Goal: Find specific page/section

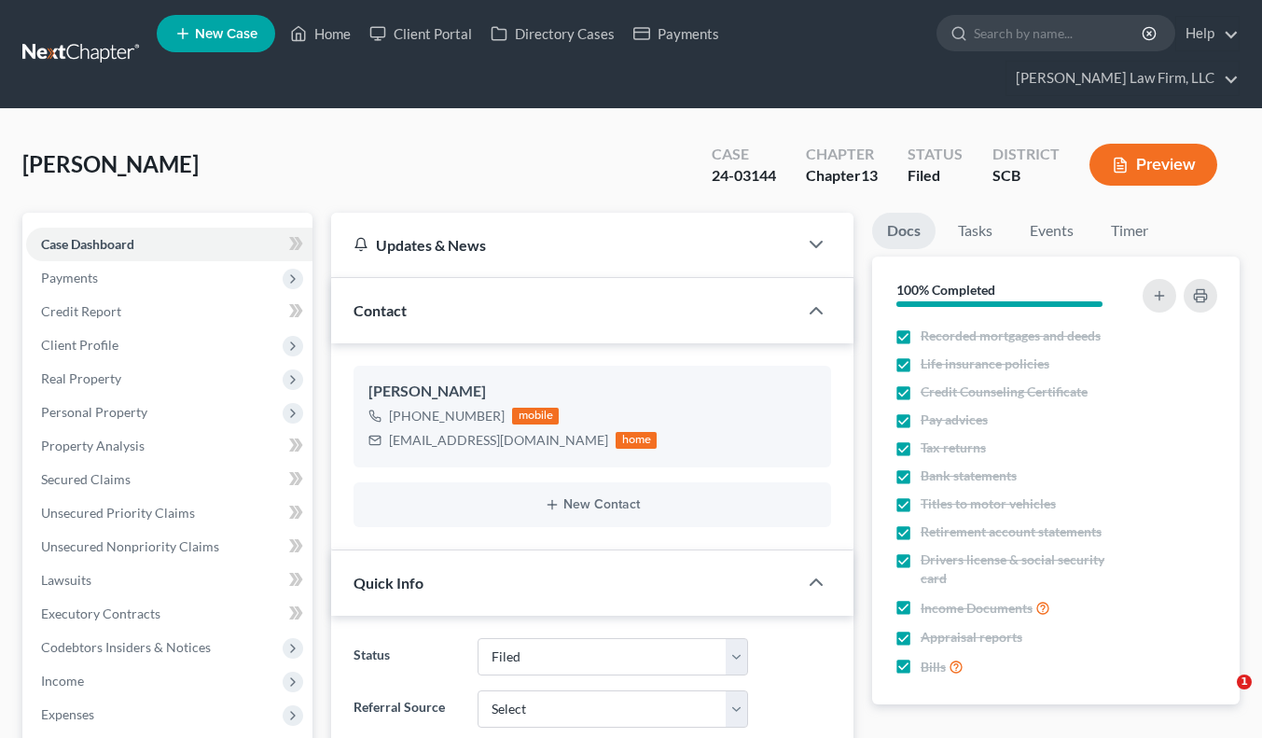
select select "2"
select select "1"
click at [123, 37] on link at bounding box center [81, 54] width 119 height 34
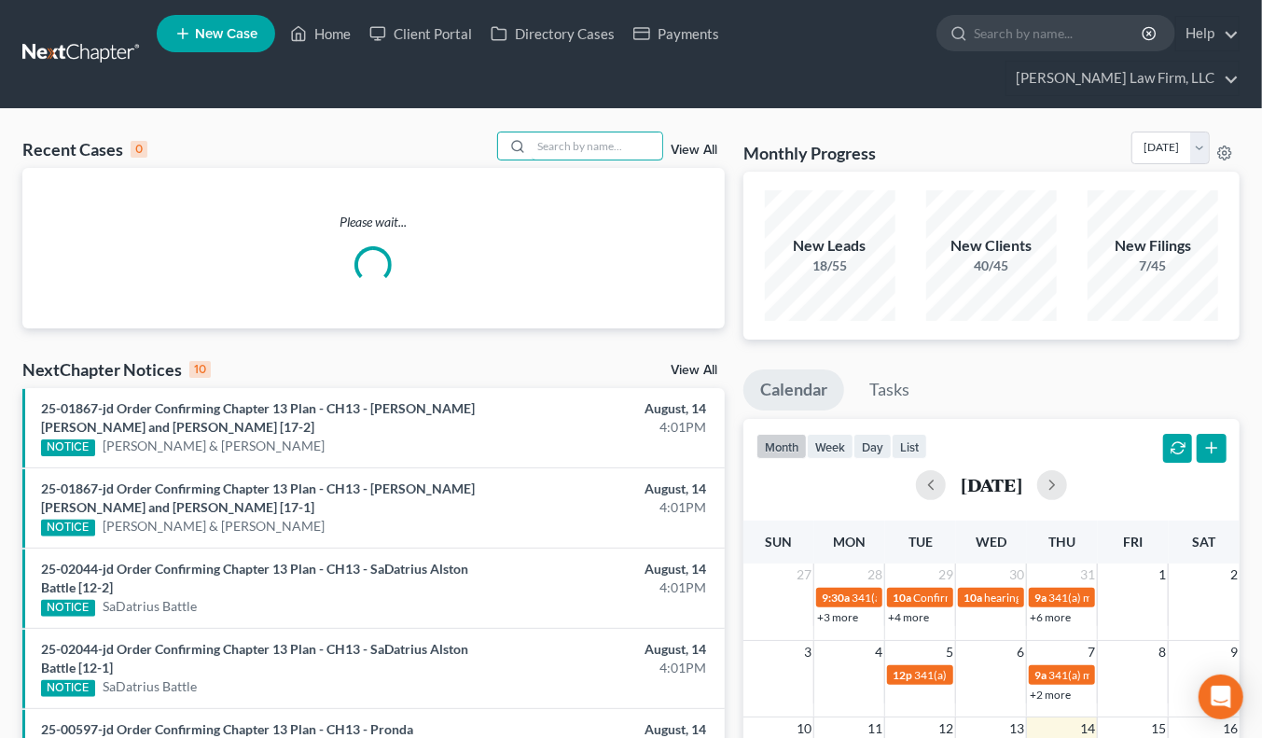
click at [553, 132] on input "search" at bounding box center [597, 145] width 131 height 27
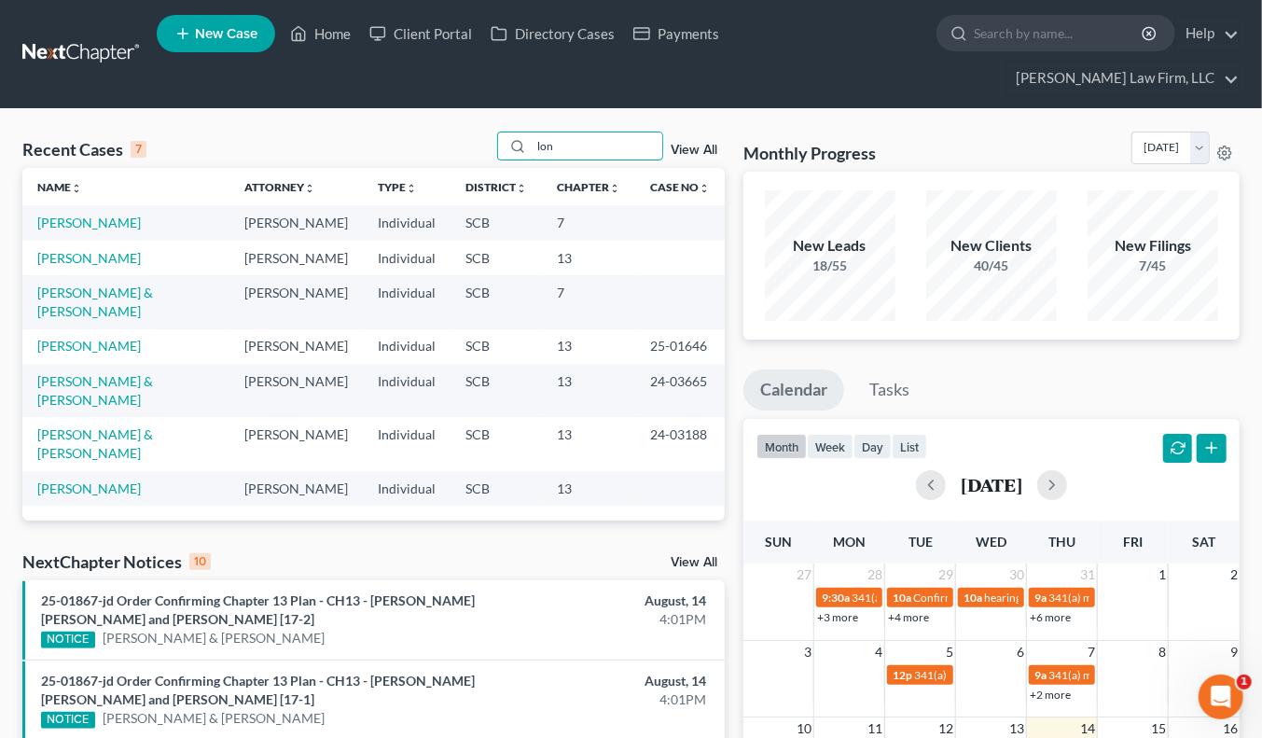
type input "lon"
click at [91, 45] on link at bounding box center [81, 54] width 119 height 34
